Goal: Task Accomplishment & Management: Complete application form

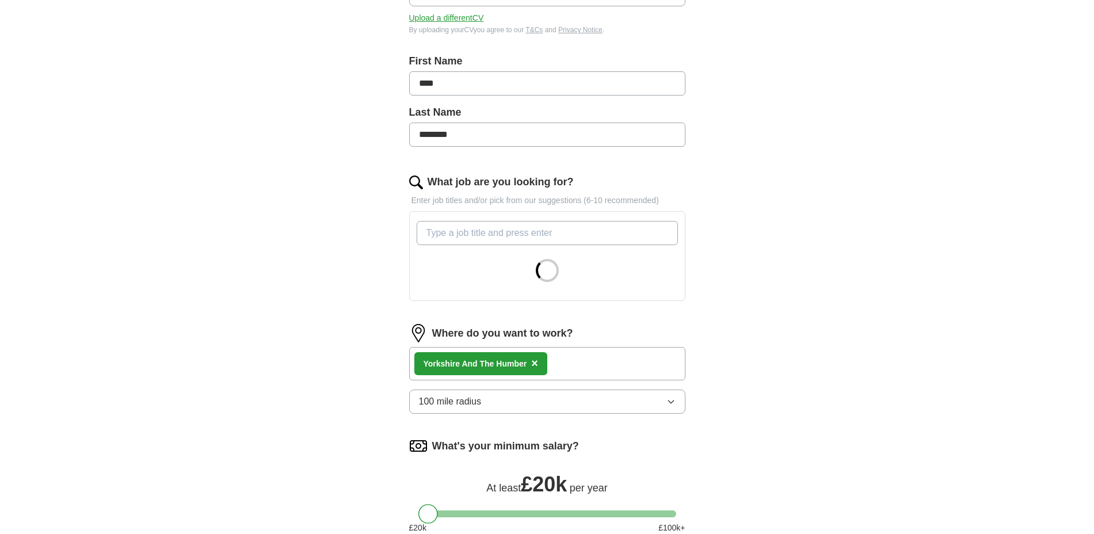
scroll to position [216, 0]
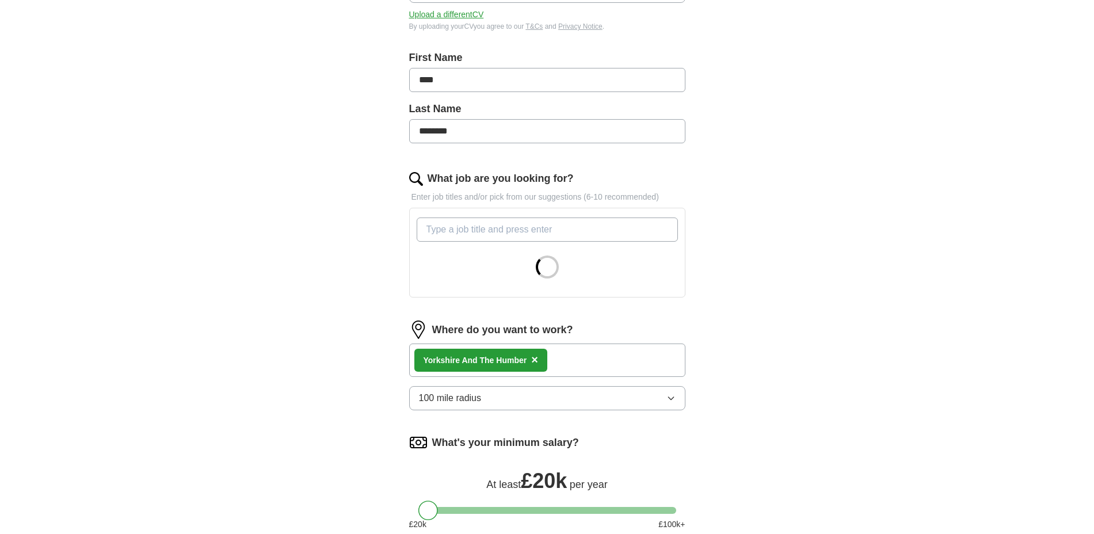
click at [537, 358] on span "×" at bounding box center [534, 359] width 7 height 13
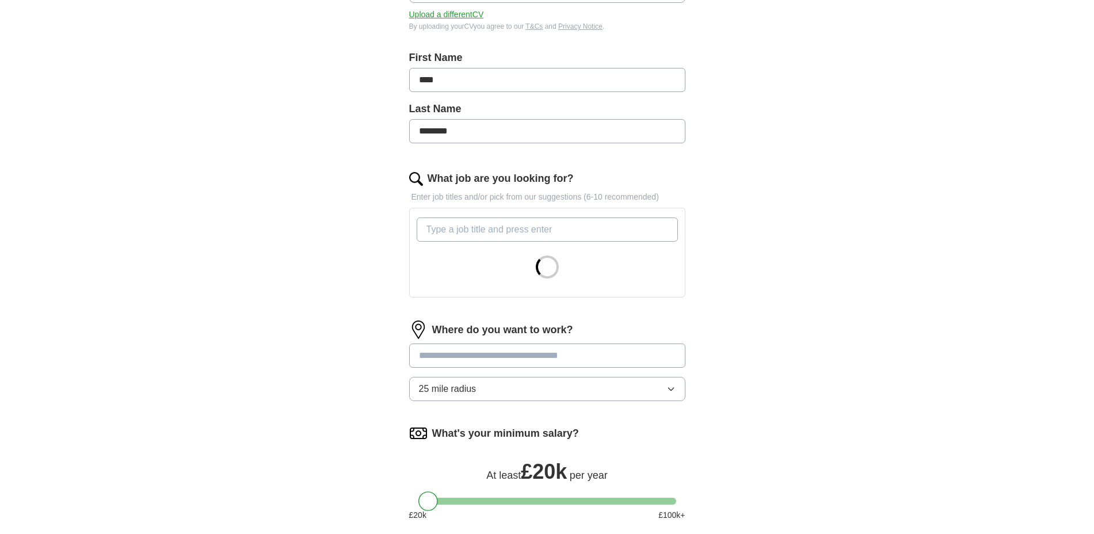
click at [515, 357] on input at bounding box center [547, 356] width 276 height 24
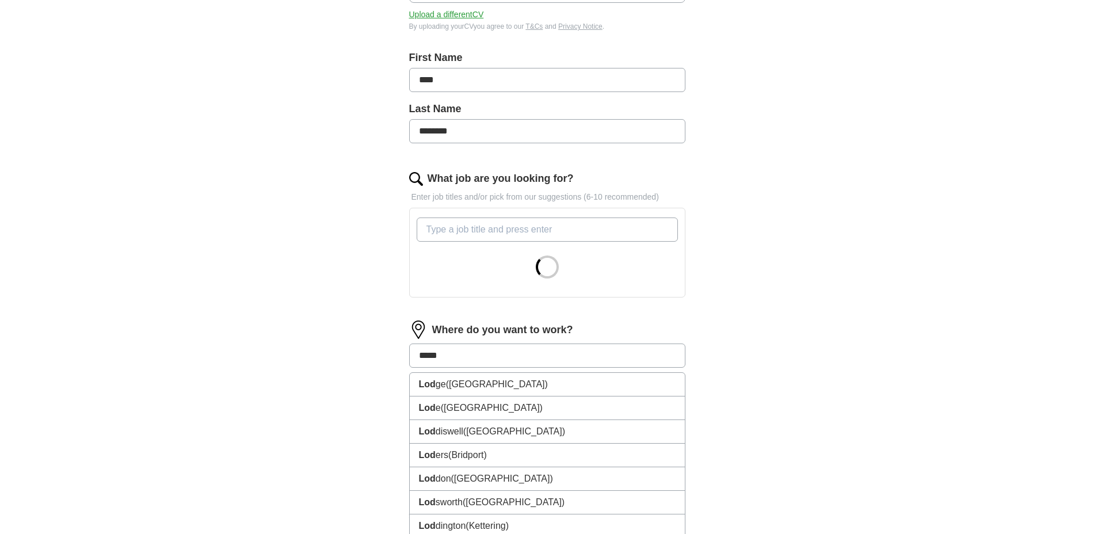
type input "******"
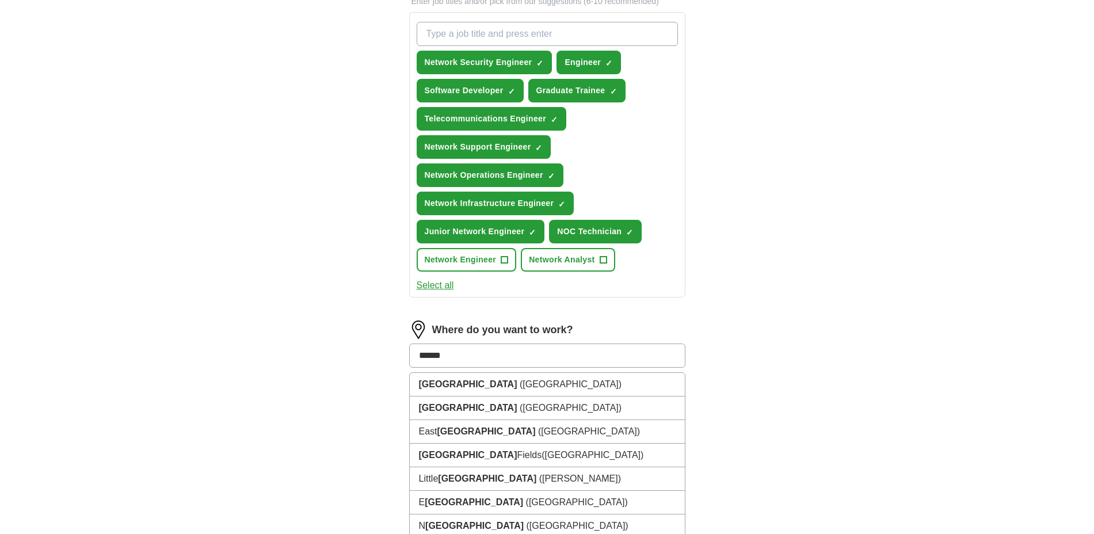
scroll to position [432, 0]
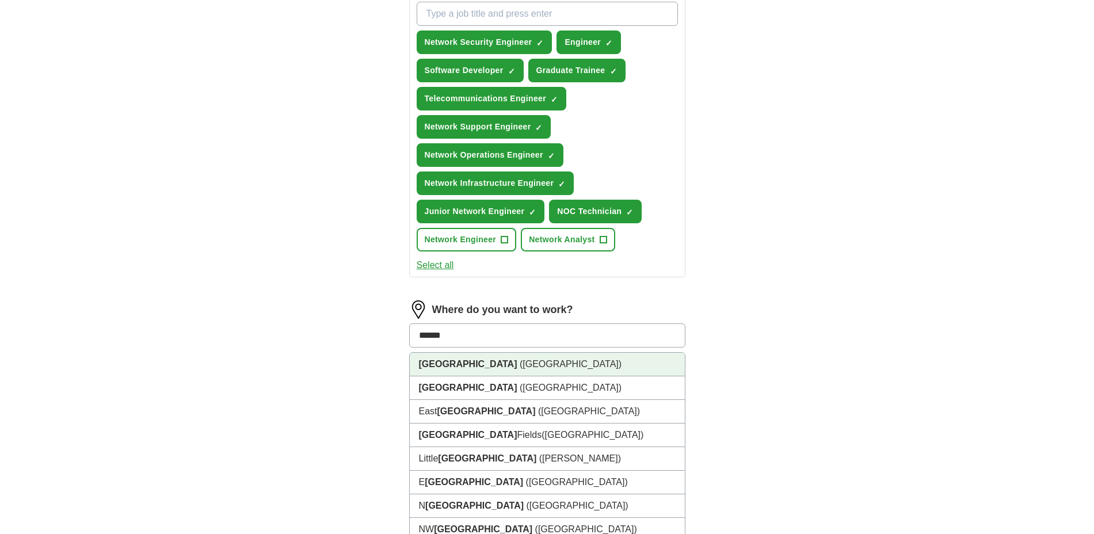
click at [480, 363] on li "[GEOGRAPHIC_DATA] ([GEOGRAPHIC_DATA])" at bounding box center [547, 365] width 275 height 24
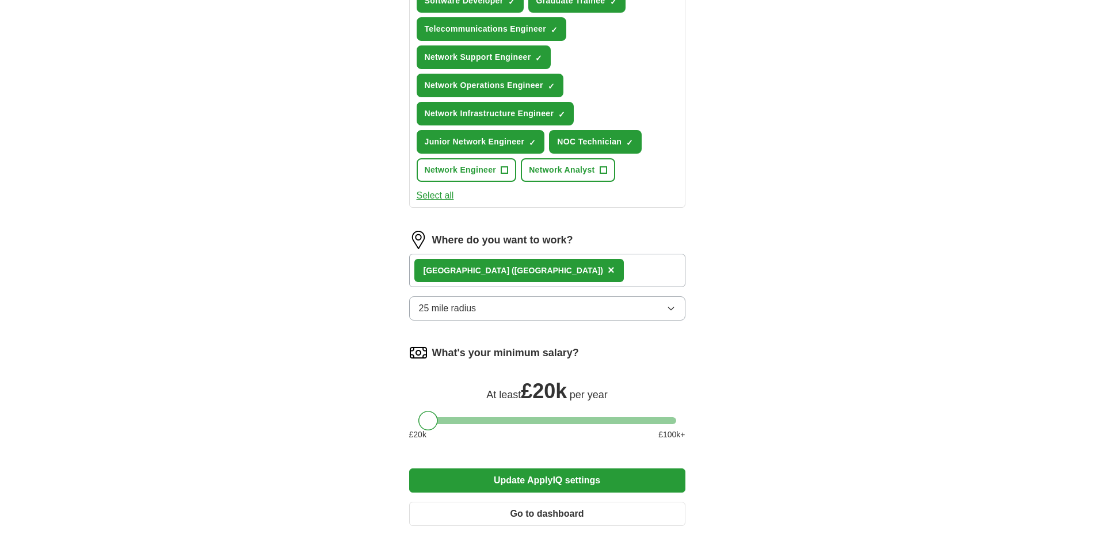
scroll to position [504, 0]
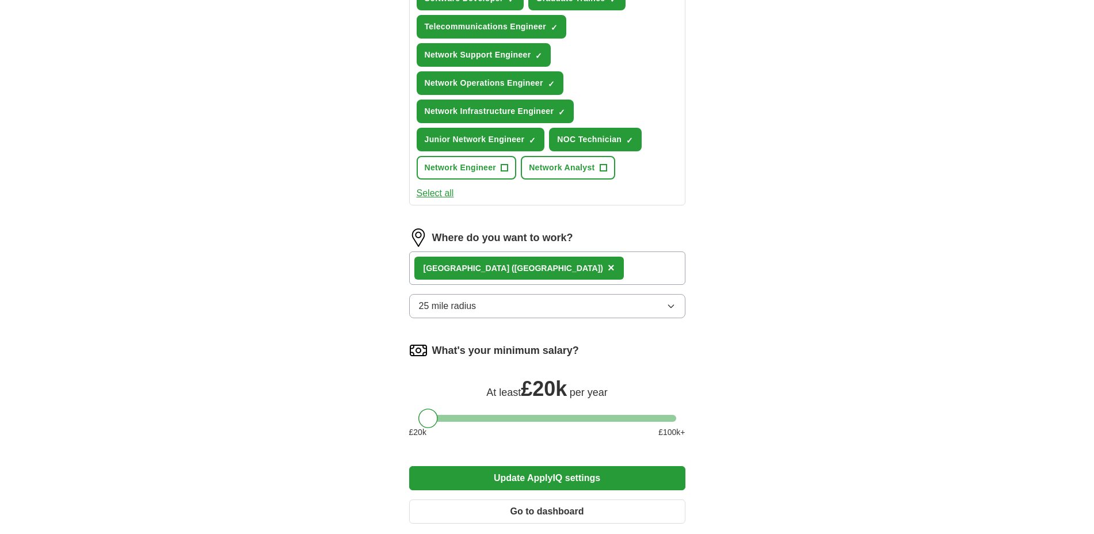
click at [496, 290] on div "Where do you want to work? [GEOGRAPHIC_DATA] ([GEOGRAPHIC_DATA]) × 25 mile radi…" at bounding box center [547, 278] width 276 height 99
click at [497, 308] on button "25 mile radius" at bounding box center [547, 306] width 276 height 24
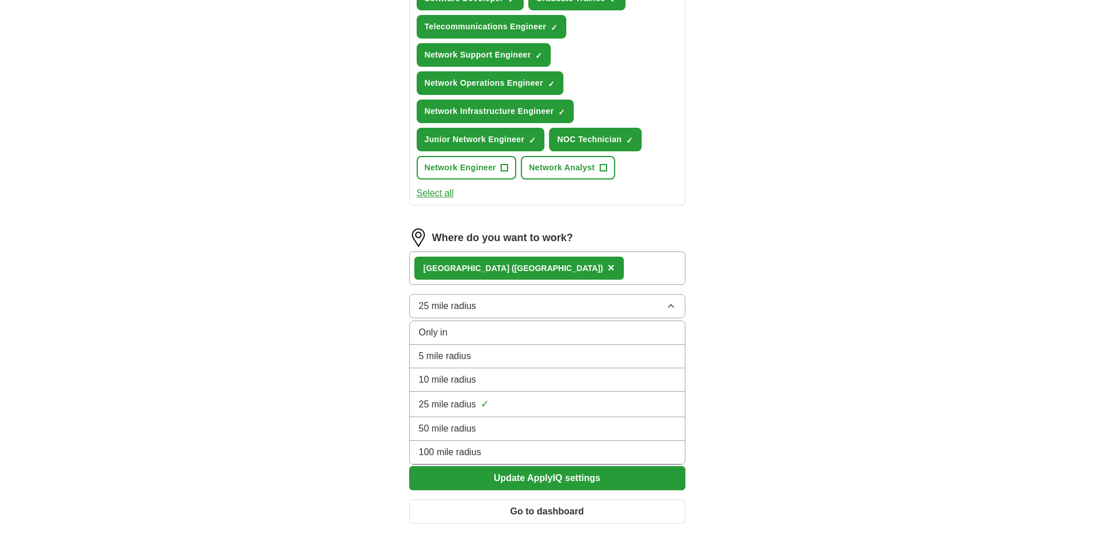
click at [470, 451] on span "100 mile radius" at bounding box center [450, 453] width 63 height 14
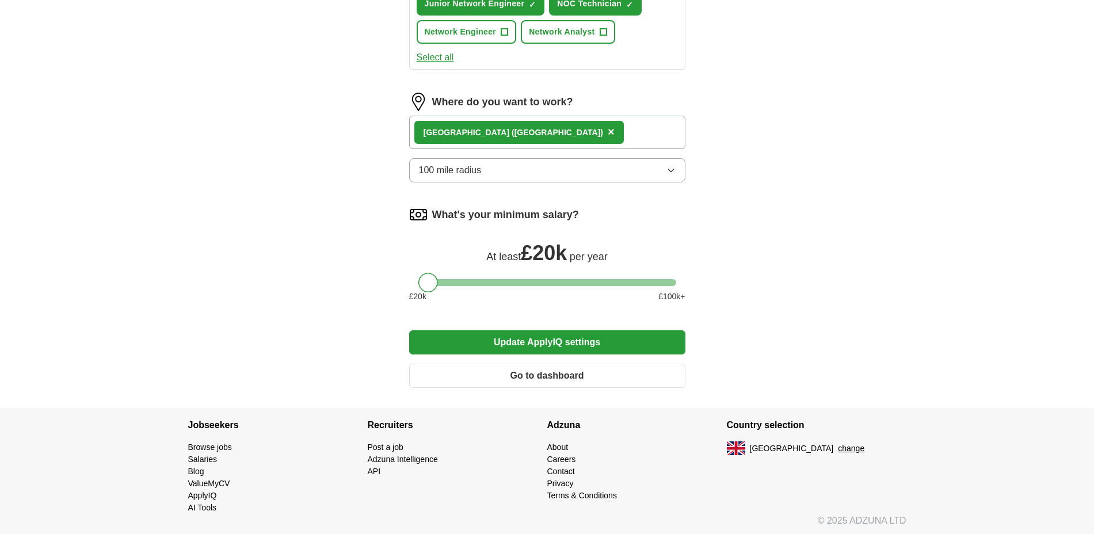
scroll to position [642, 0]
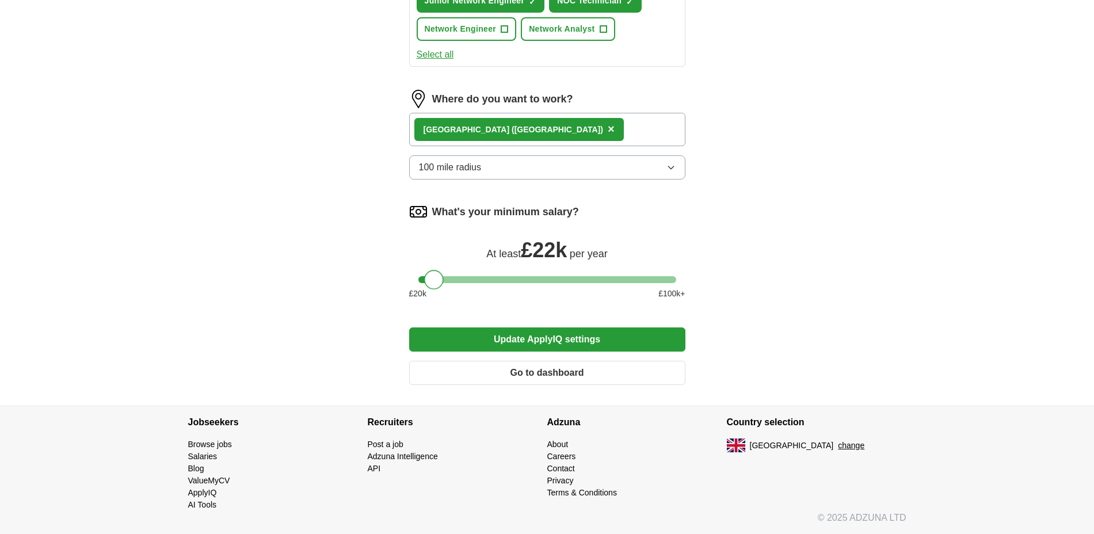
click at [435, 282] on div at bounding box center [434, 280] width 20 height 20
click at [530, 331] on button "Update ApplyIQ settings" at bounding box center [547, 340] width 276 height 24
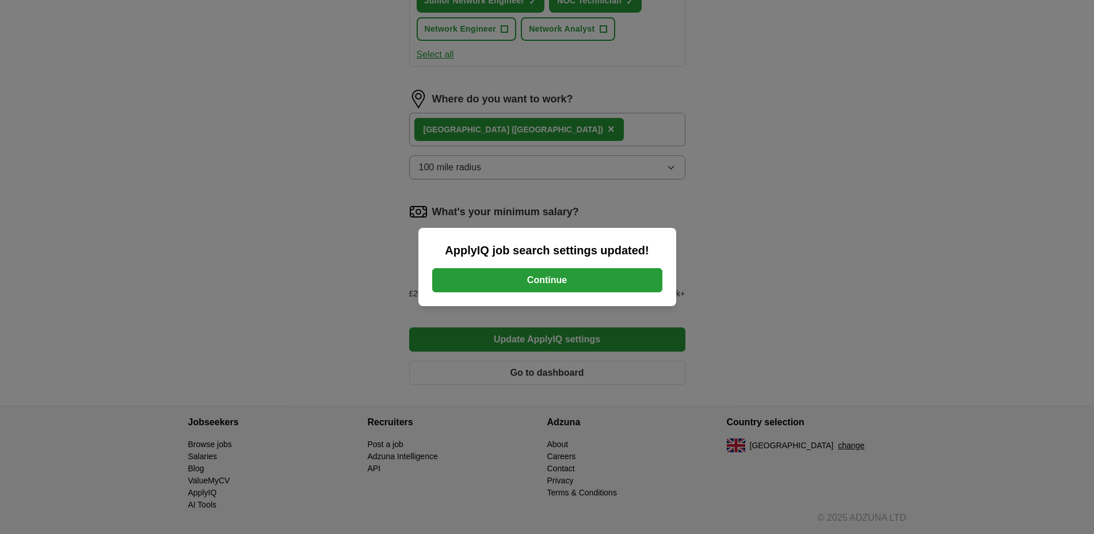
click at [530, 280] on button "Continue" at bounding box center [547, 280] width 230 height 24
